Goal: Navigation & Orientation: Find specific page/section

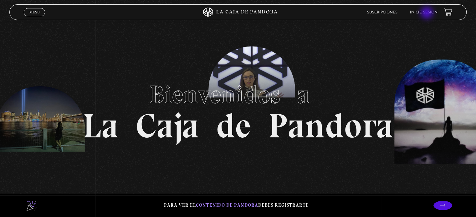
click at [427, 13] on link "Inicie sesión" at bounding box center [424, 13] width 28 height 4
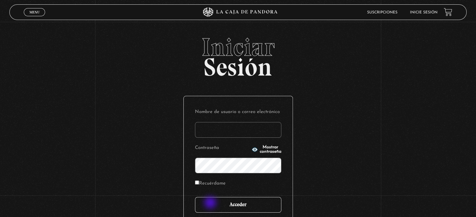
type input "crayo08@hotmail.com"
click at [211, 204] on input "Acceder" at bounding box center [238, 205] width 86 height 16
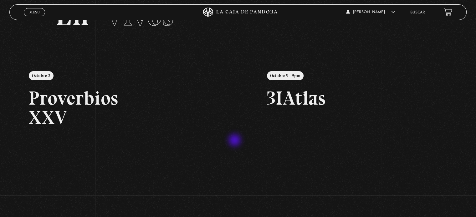
scroll to position [26, 0]
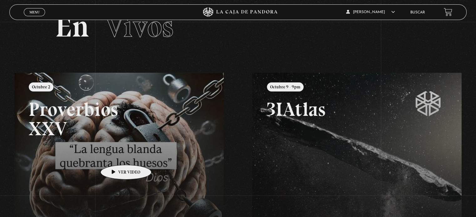
click at [116, 156] on link at bounding box center [252, 181] width 476 height 217
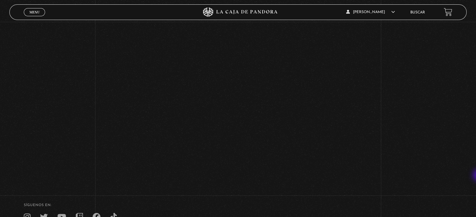
scroll to position [94, 0]
